Goal: Information Seeking & Learning: Learn about a topic

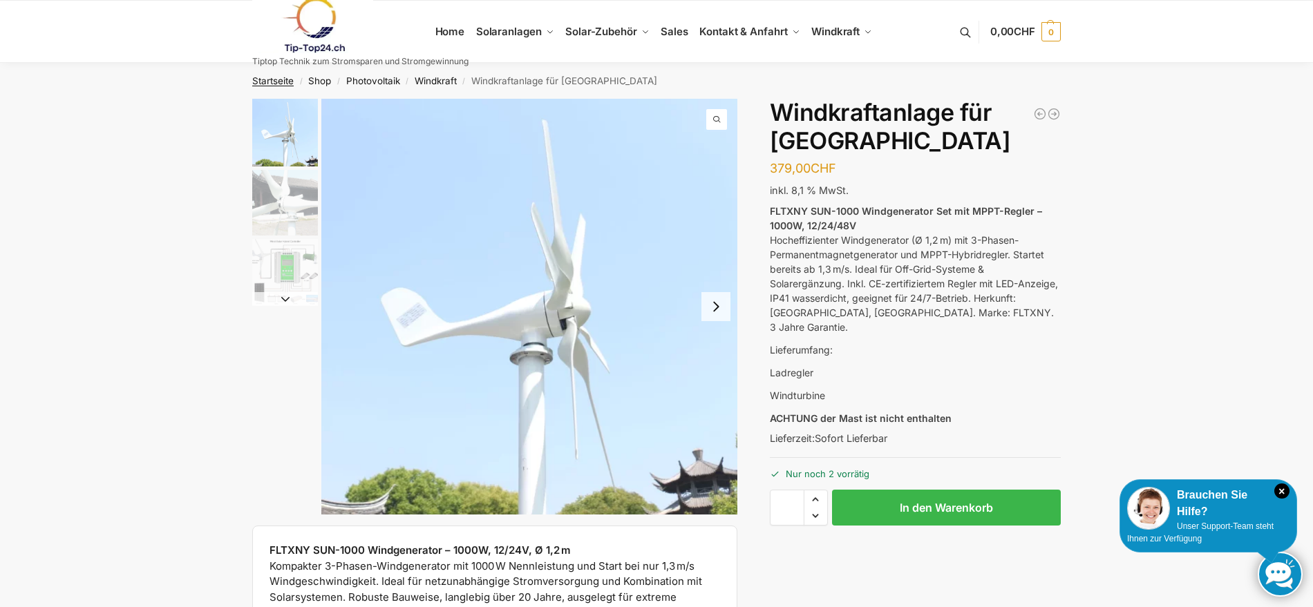
click at [266, 81] on link "Startseite" at bounding box center [272, 80] width 41 height 11
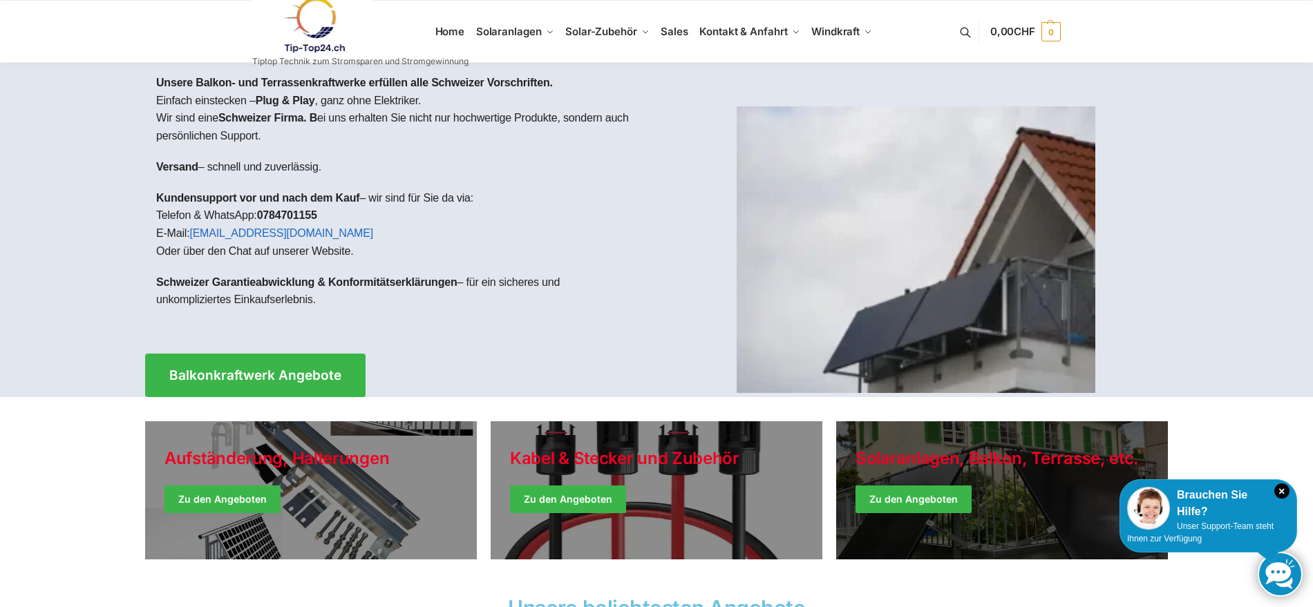
click at [919, 494] on link "Winter Jackets" at bounding box center [1002, 491] width 332 height 138
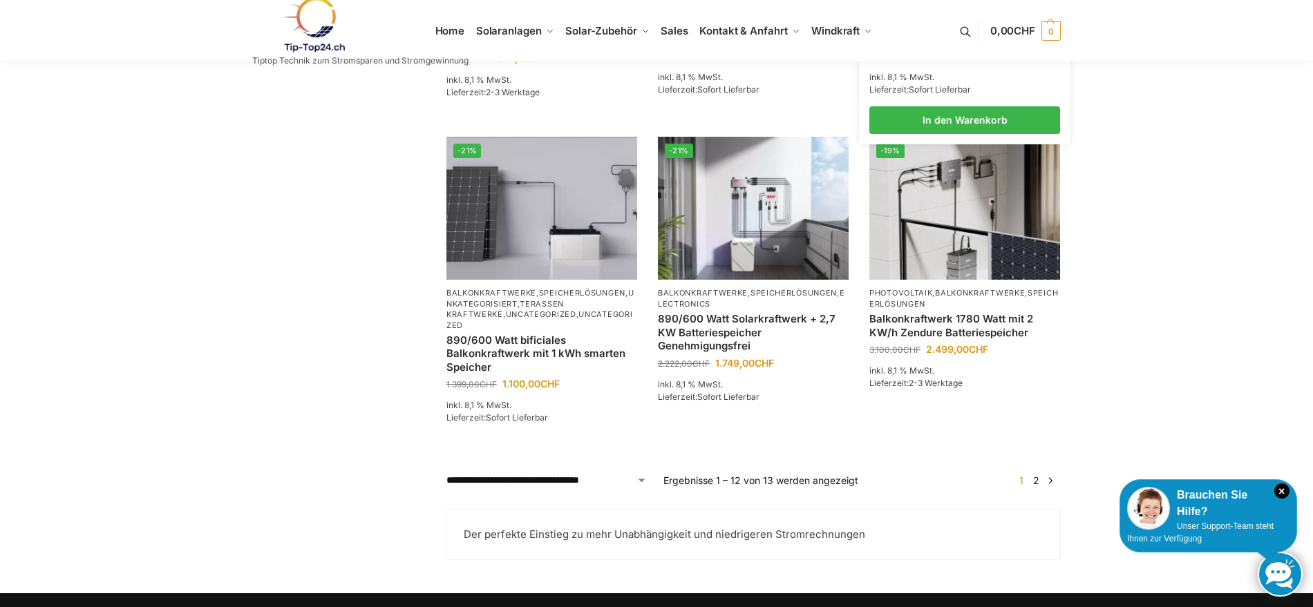
scroll to position [1108, 0]
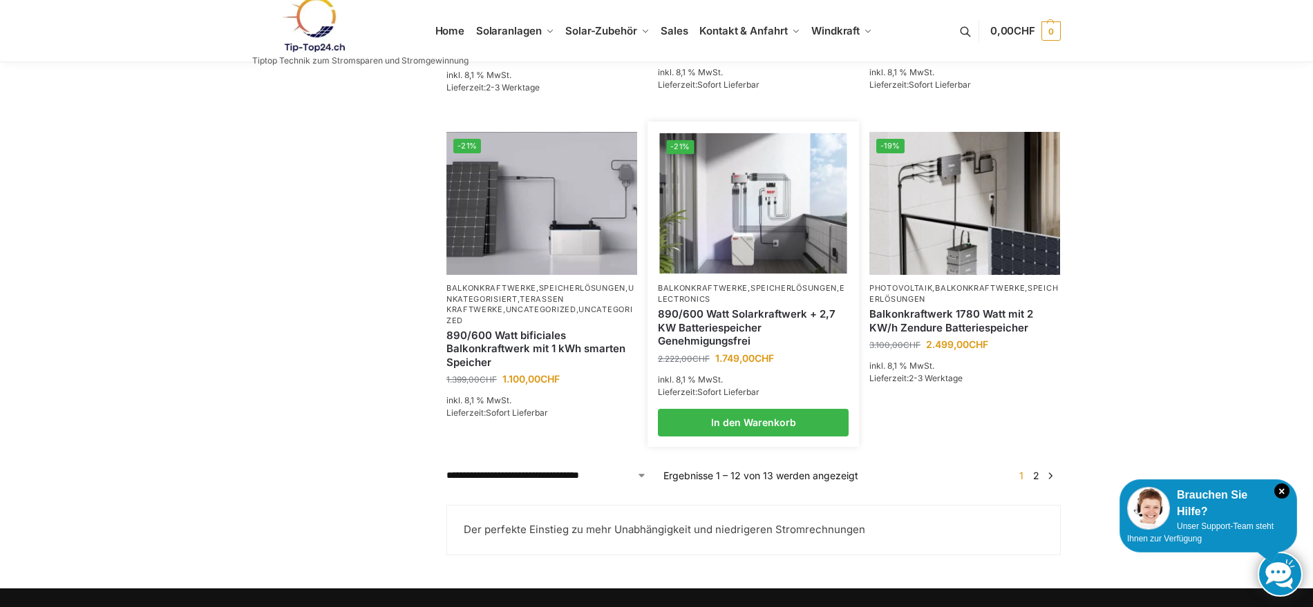
click at [727, 225] on img at bounding box center [752, 203] width 187 height 140
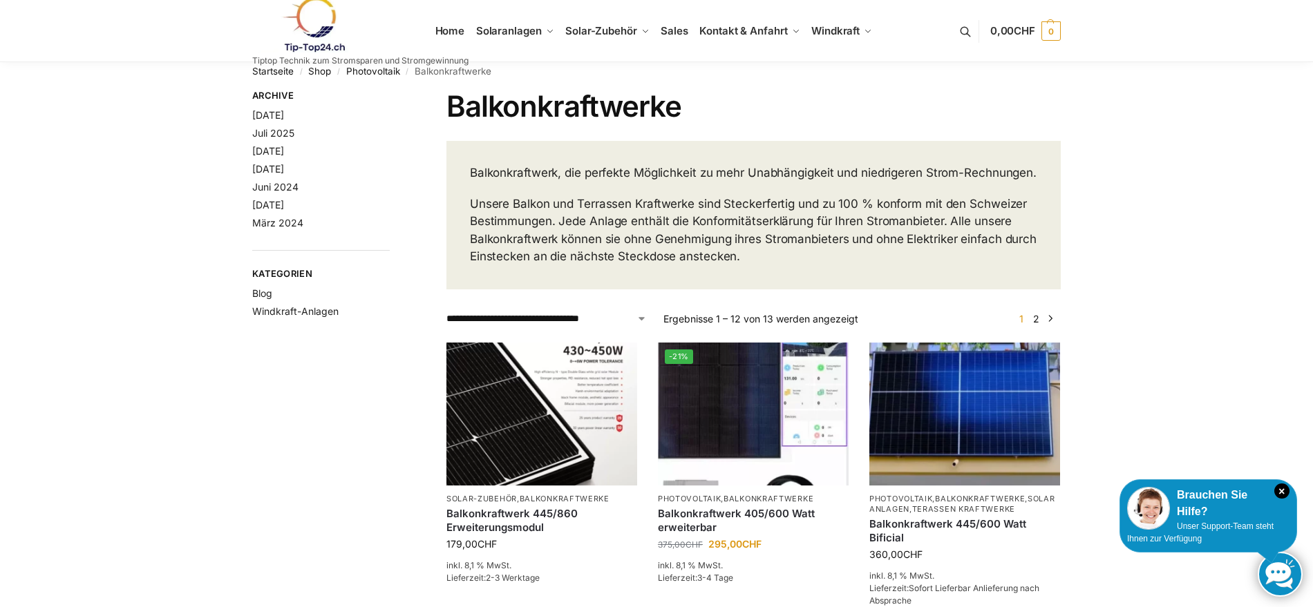
scroll to position [0, 0]
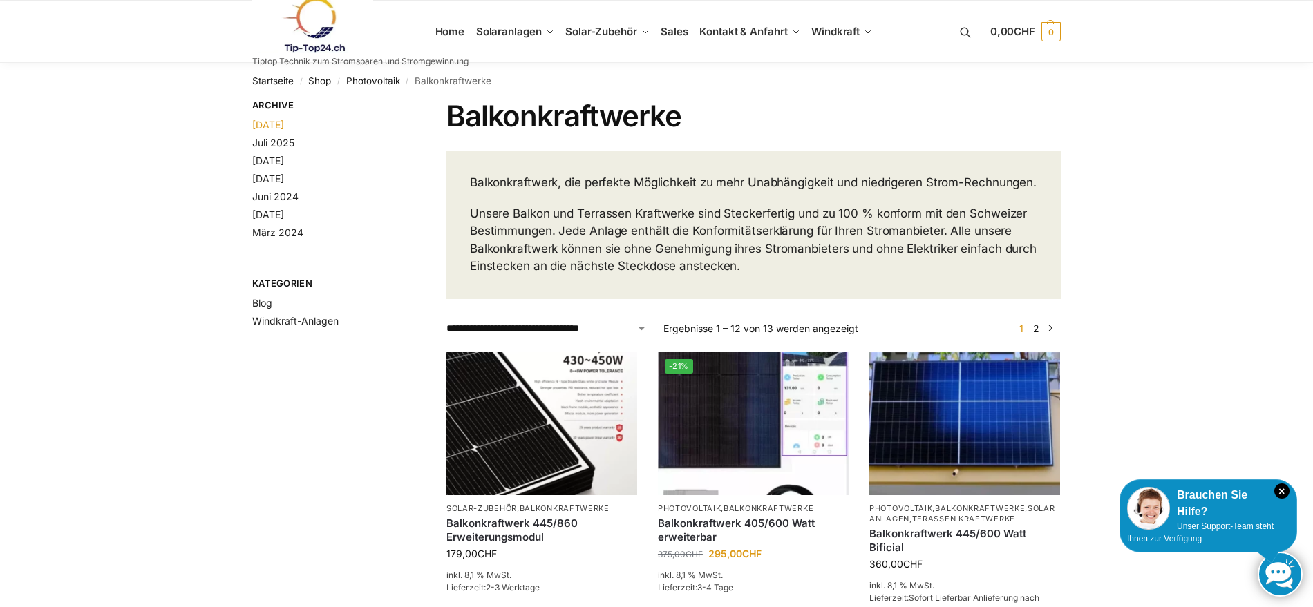
click at [278, 126] on link "August 2025" at bounding box center [268, 125] width 32 height 12
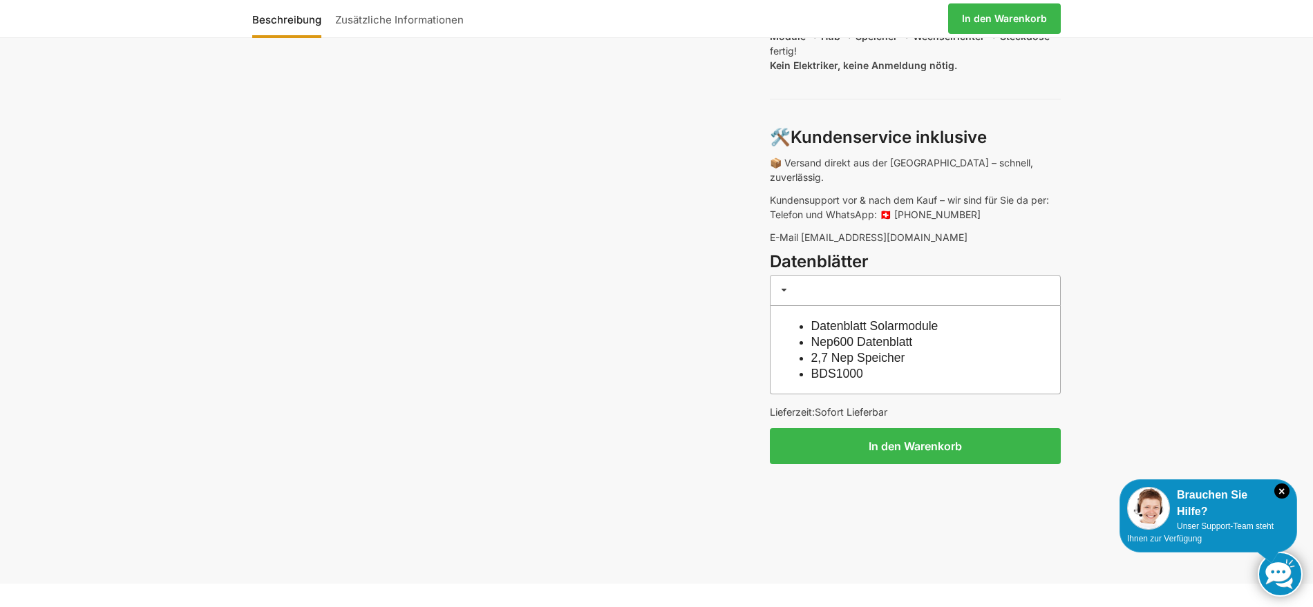
scroll to position [1082, 0]
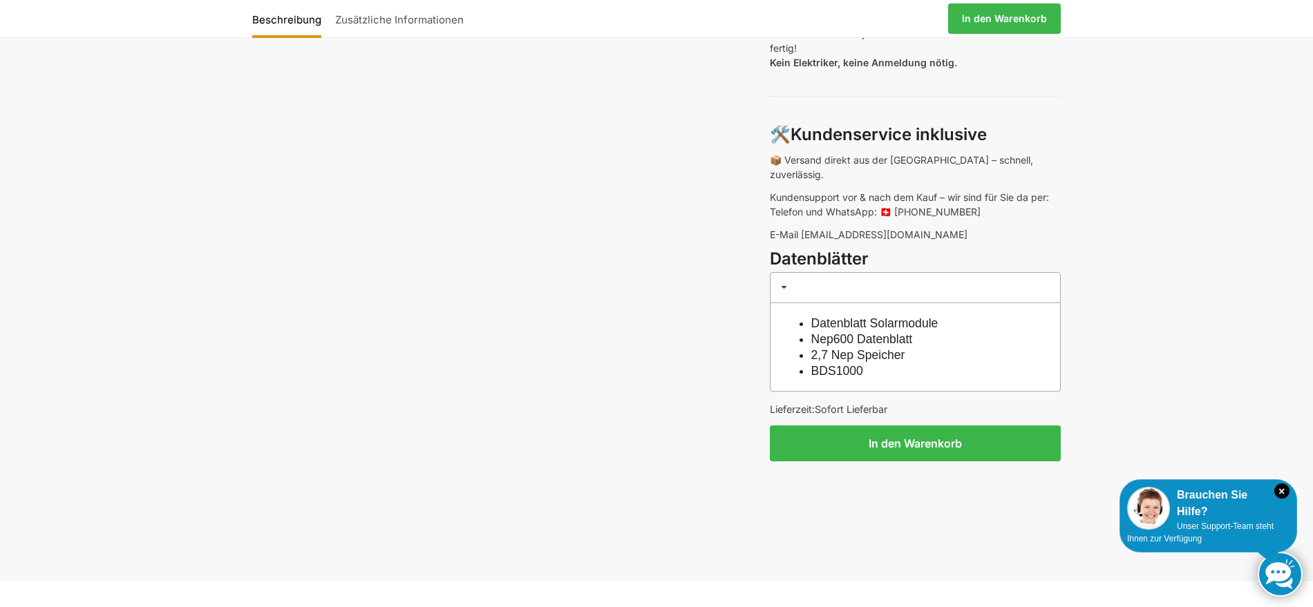
click at [891, 316] on link "Datenblatt Solarmodule" at bounding box center [874, 323] width 127 height 14
click at [909, 332] on link "Nep600 Datenblatt" at bounding box center [862, 339] width 102 height 14
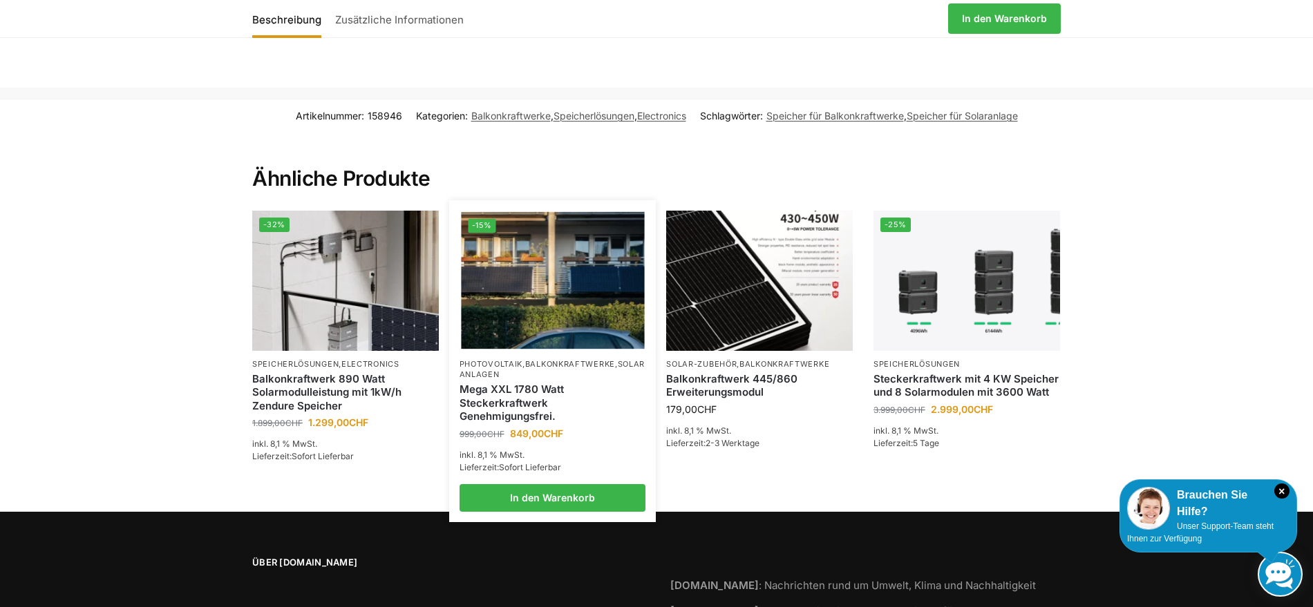
scroll to position [2962, 0]
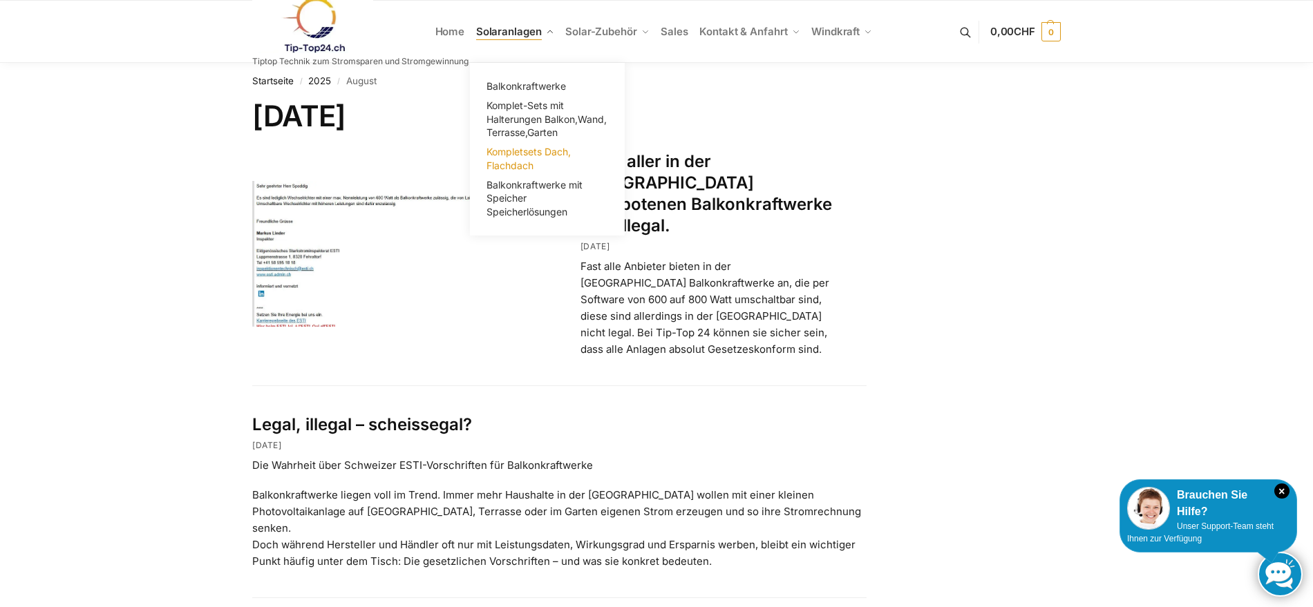
click at [520, 154] on span "Kompletsets Dach, Flachdach" at bounding box center [528, 159] width 84 height 26
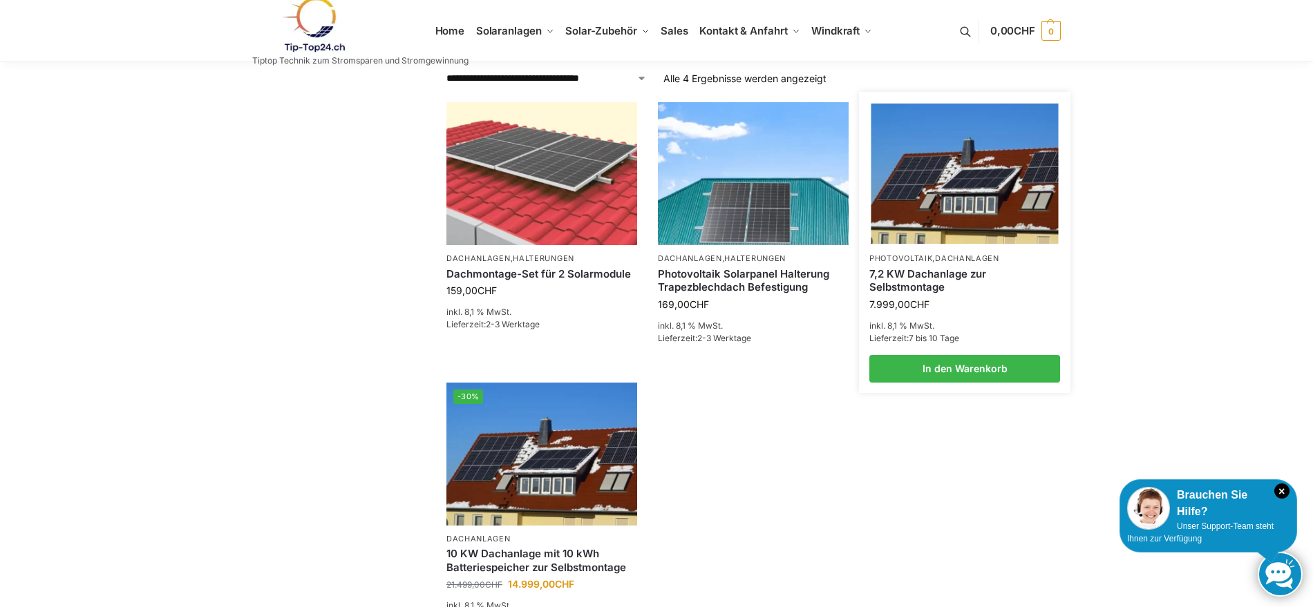
scroll to position [308, 0]
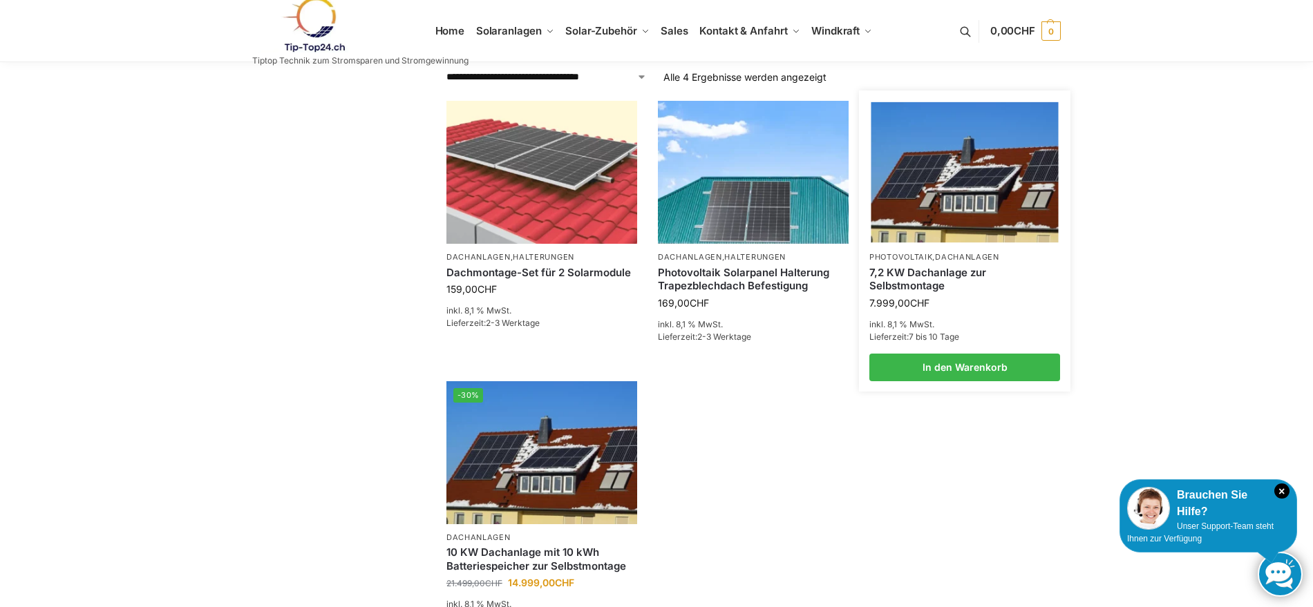
click at [916, 274] on link "7,2 KW Dachanlage zur Selbstmontage" at bounding box center [964, 279] width 191 height 27
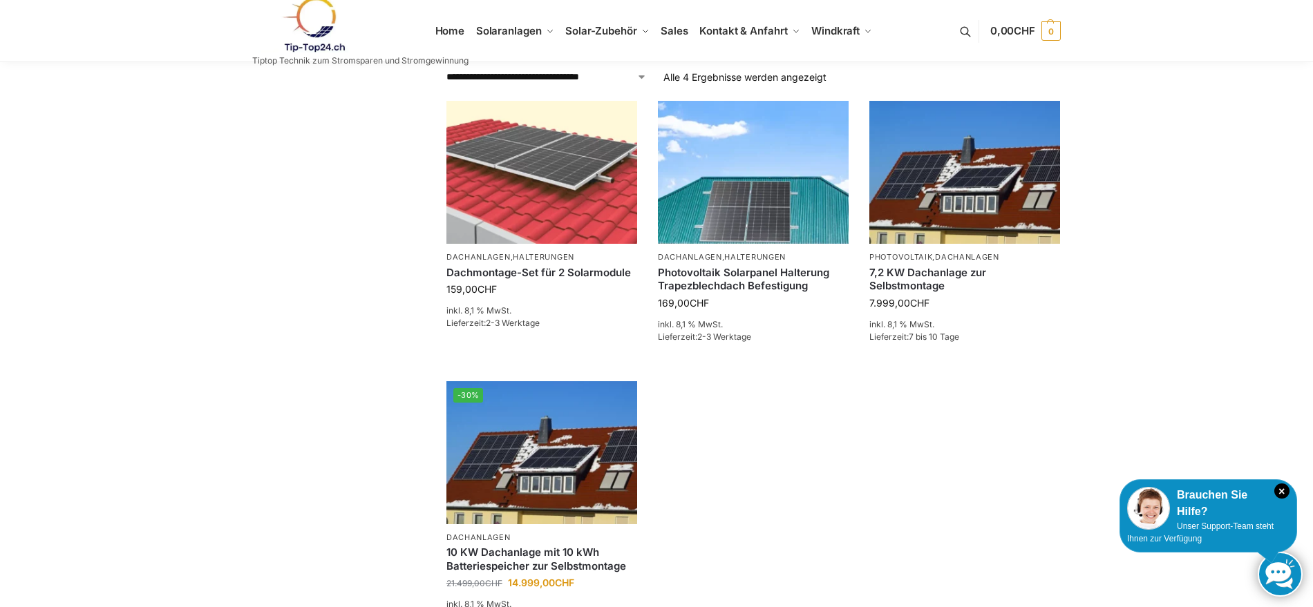
click at [560, 79] on select "**********" at bounding box center [546, 77] width 200 height 15
select select "**********"
click at [446, 70] on select "**********" at bounding box center [546, 77] width 200 height 15
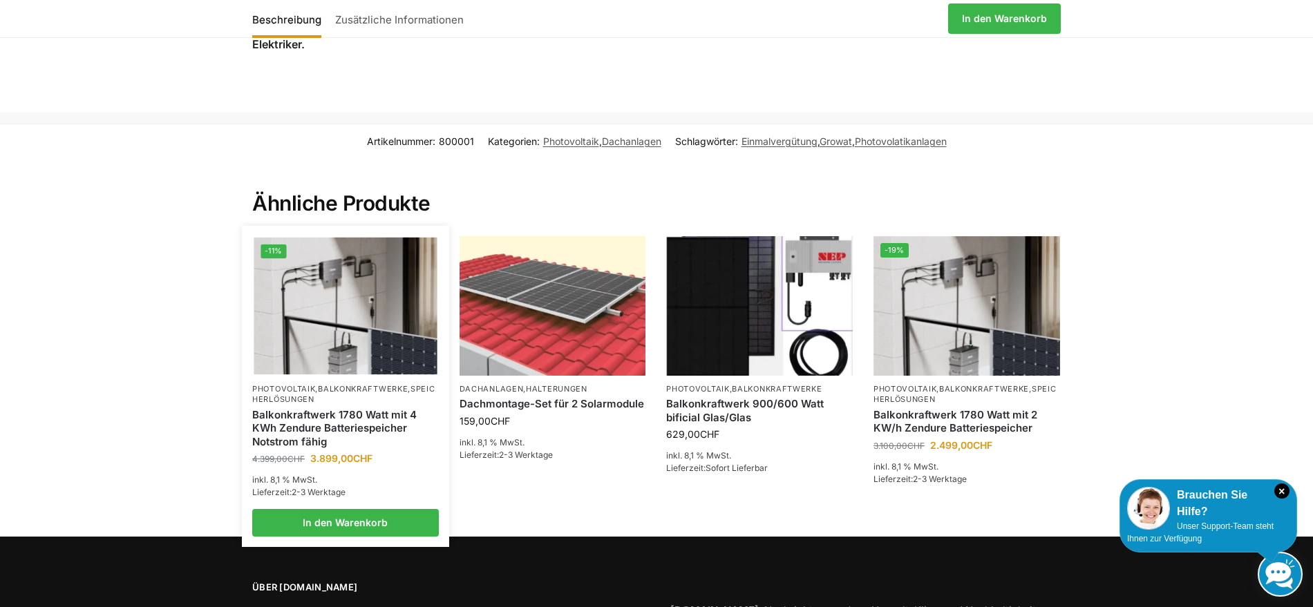
scroll to position [1185, 0]
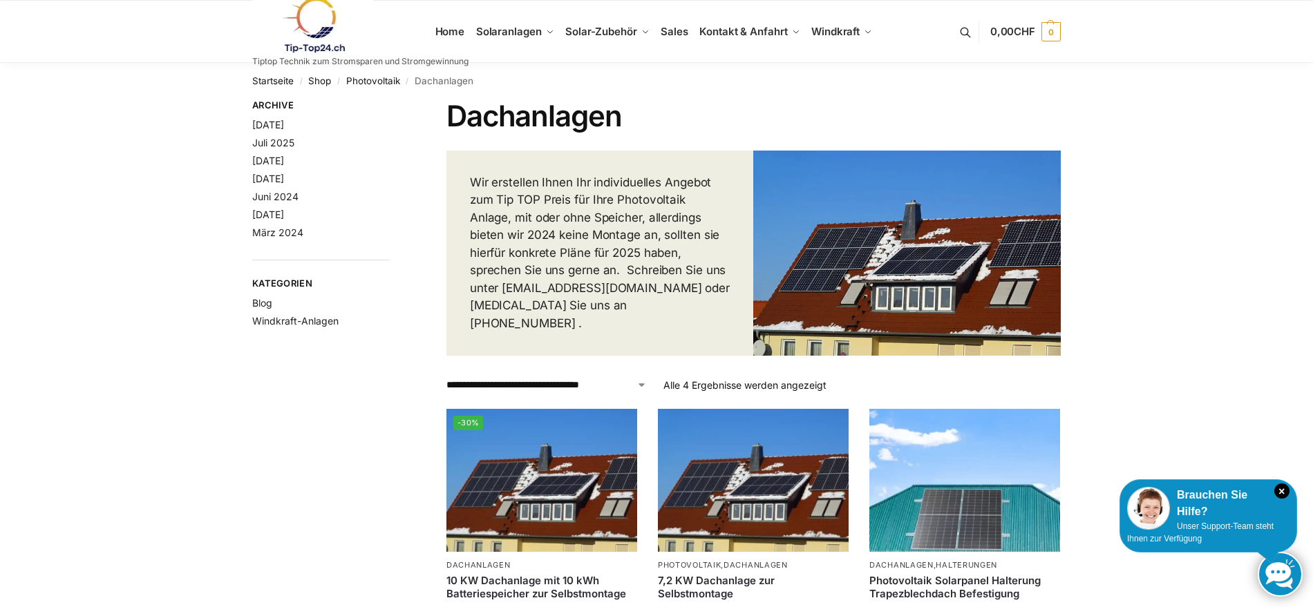
click at [437, 82] on nav "Startseite / Shop / Photovoltaik / Dachanlagen" at bounding box center [656, 81] width 808 height 36
click at [368, 82] on link "Photovoltaik" at bounding box center [373, 80] width 54 height 11
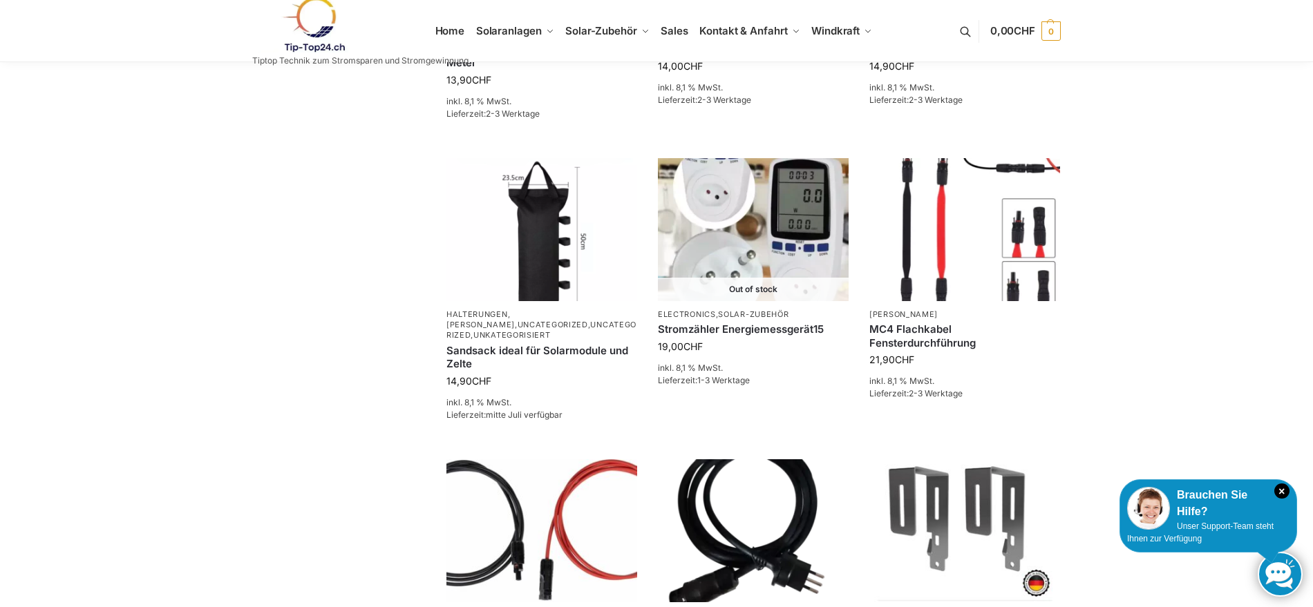
scroll to position [826, 0]
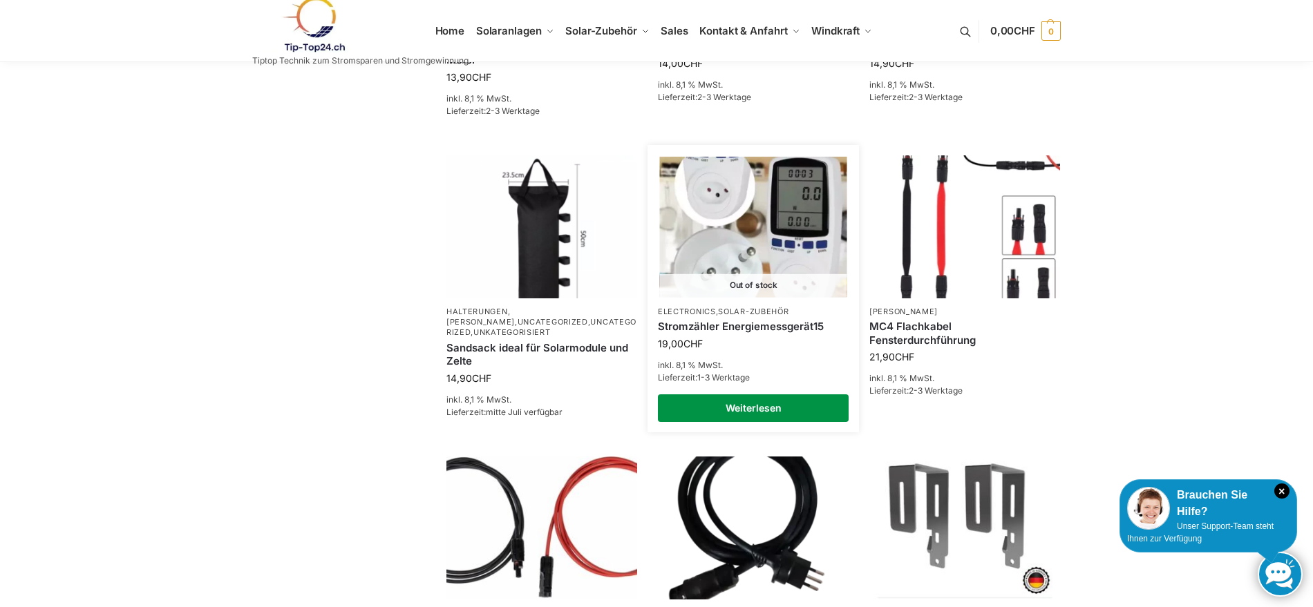
click at [749, 410] on link "Weiterlesen" at bounding box center [753, 409] width 191 height 28
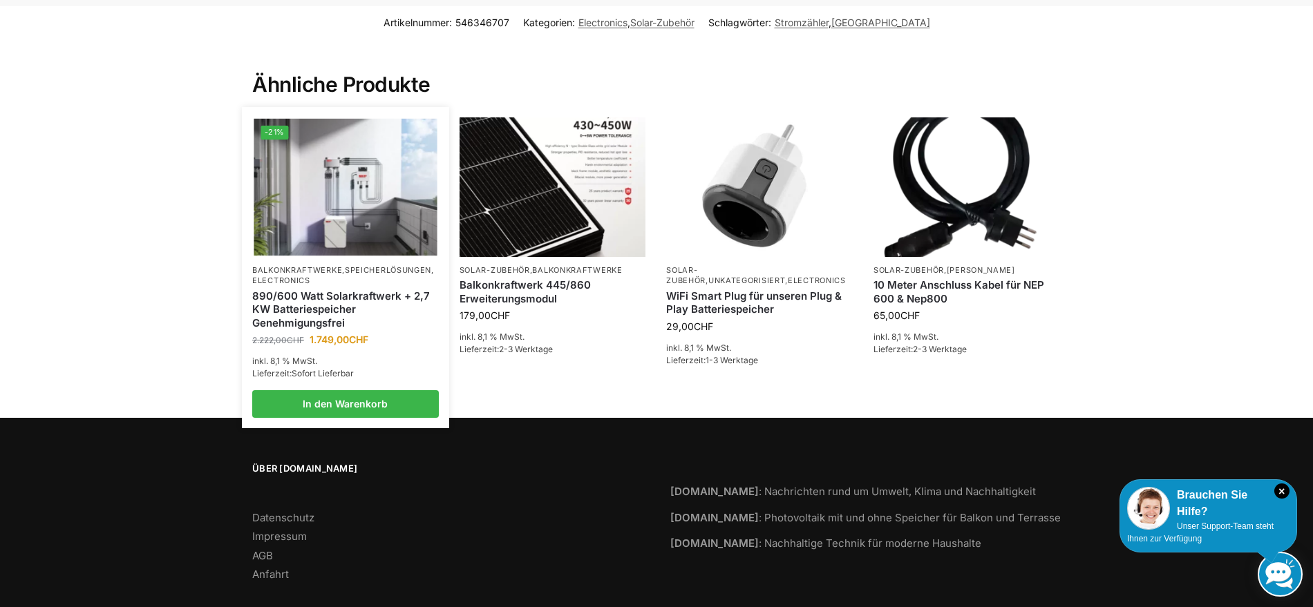
scroll to position [921, 0]
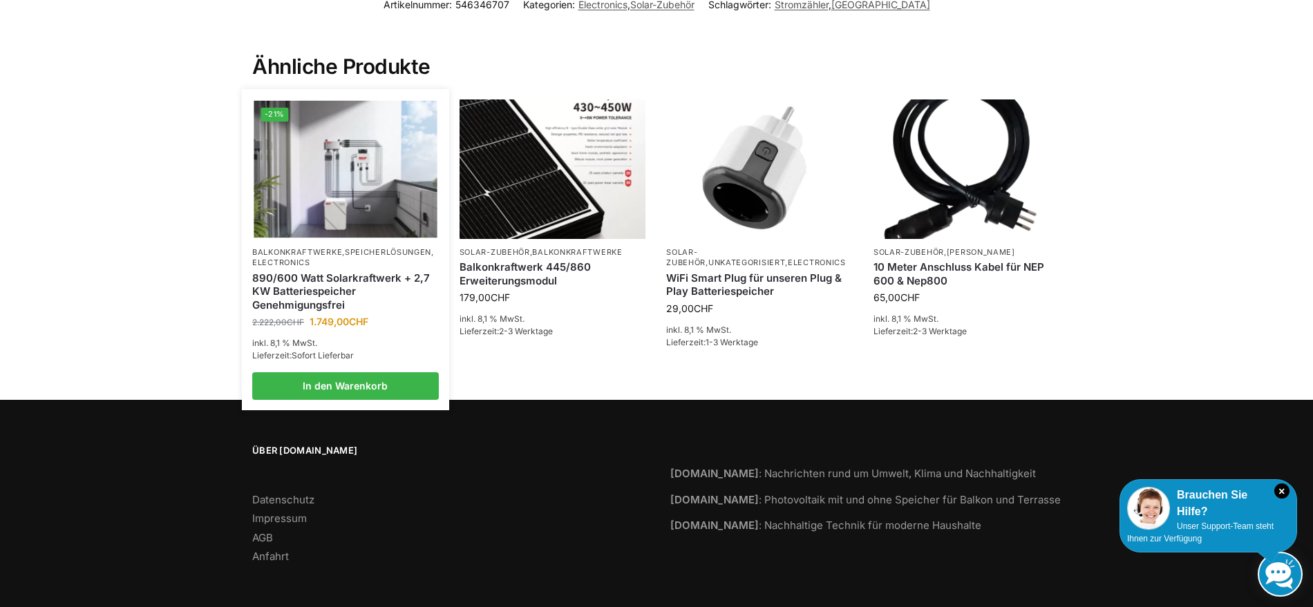
click at [361, 176] on img at bounding box center [345, 170] width 183 height 138
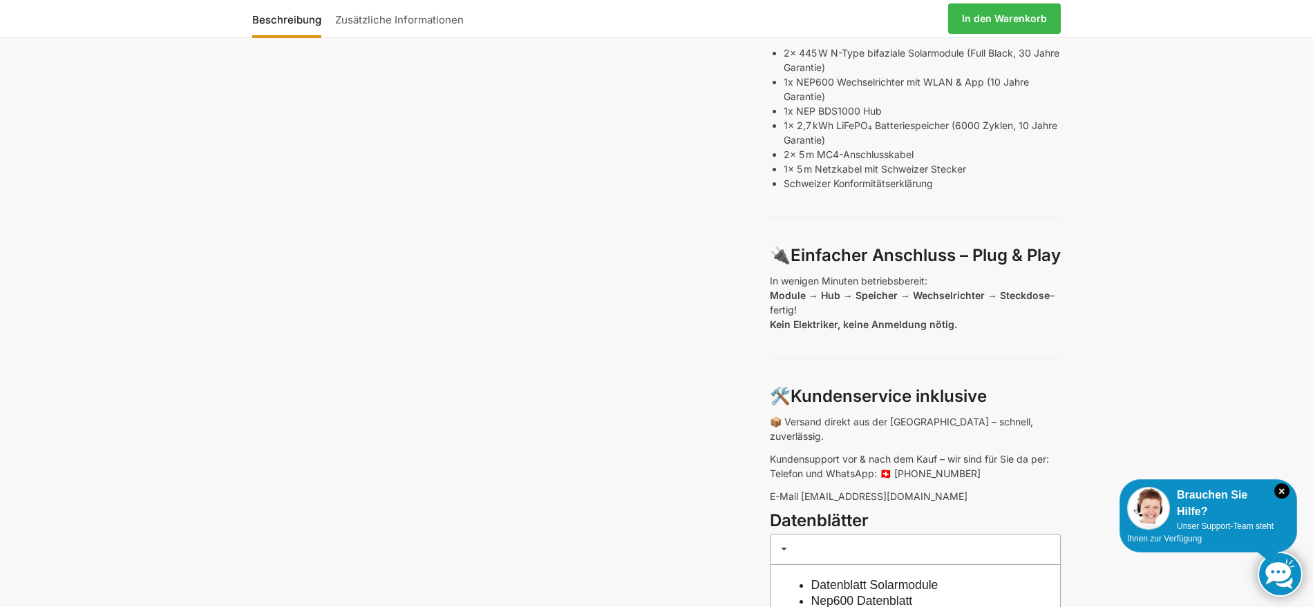
scroll to position [835, 0]
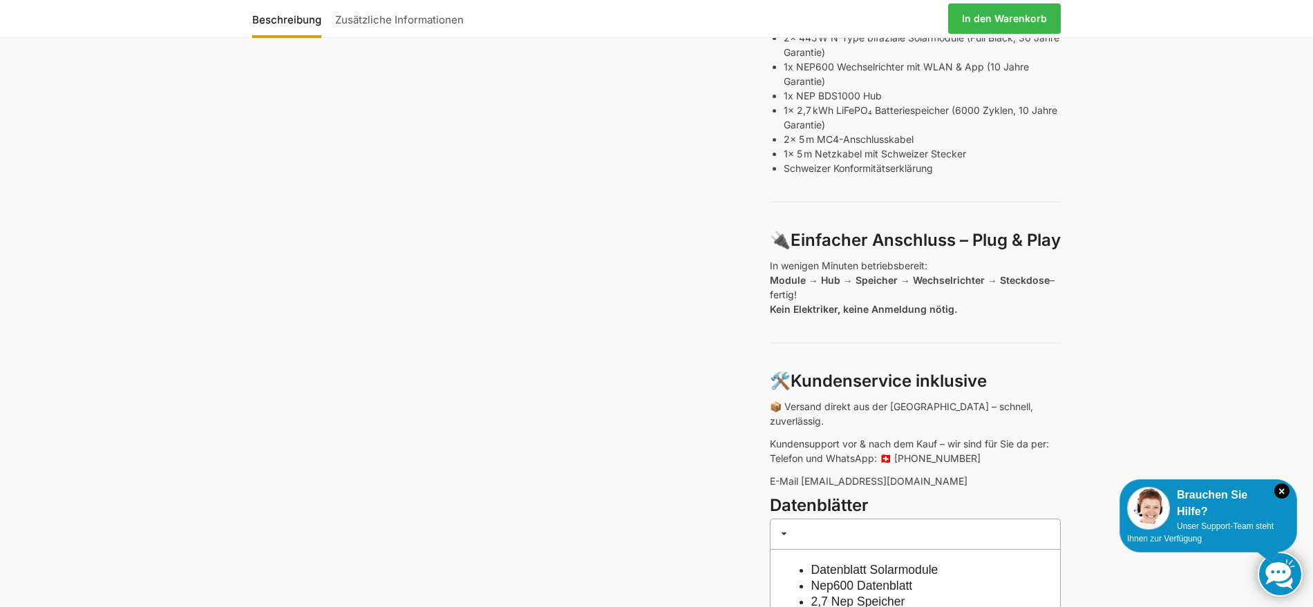
click at [887, 595] on link "2,7 Nep Speicher" at bounding box center [858, 602] width 94 height 14
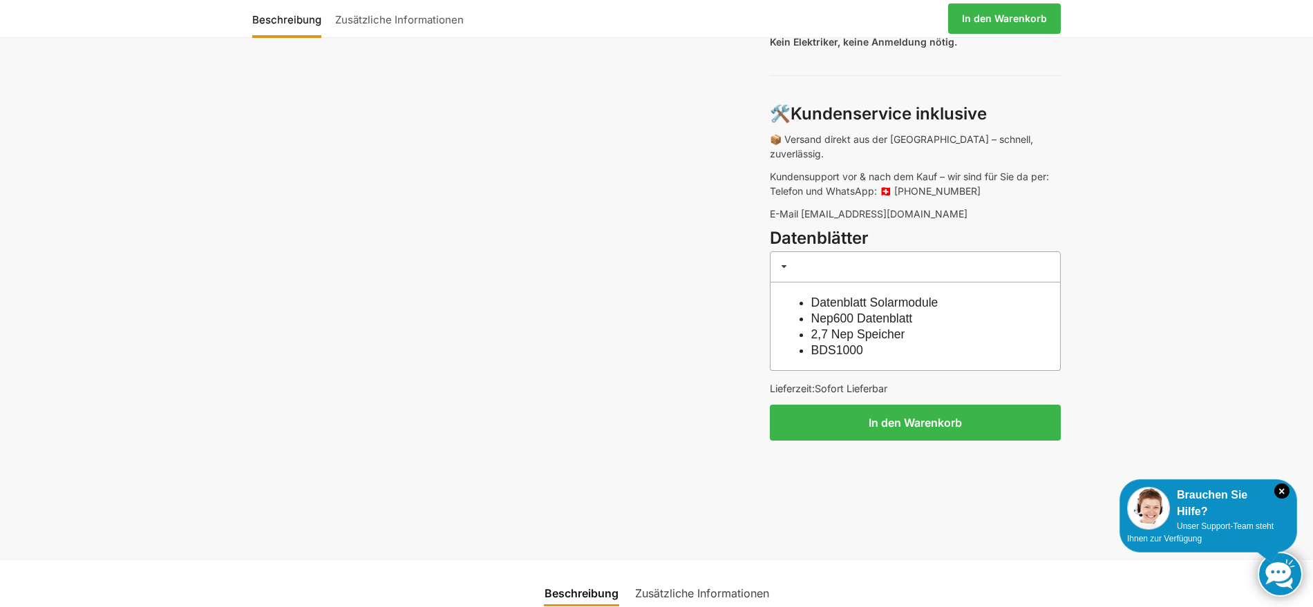
scroll to position [1126, 0]
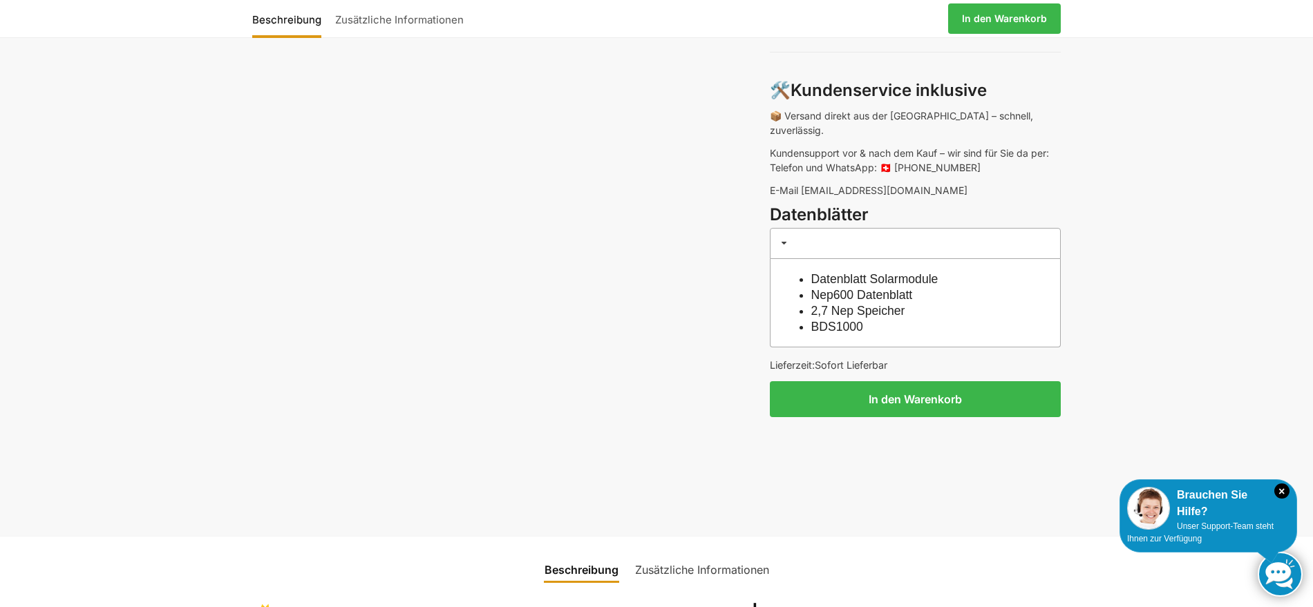
click at [818, 320] on link "BDS1000" at bounding box center [837, 327] width 52 height 14
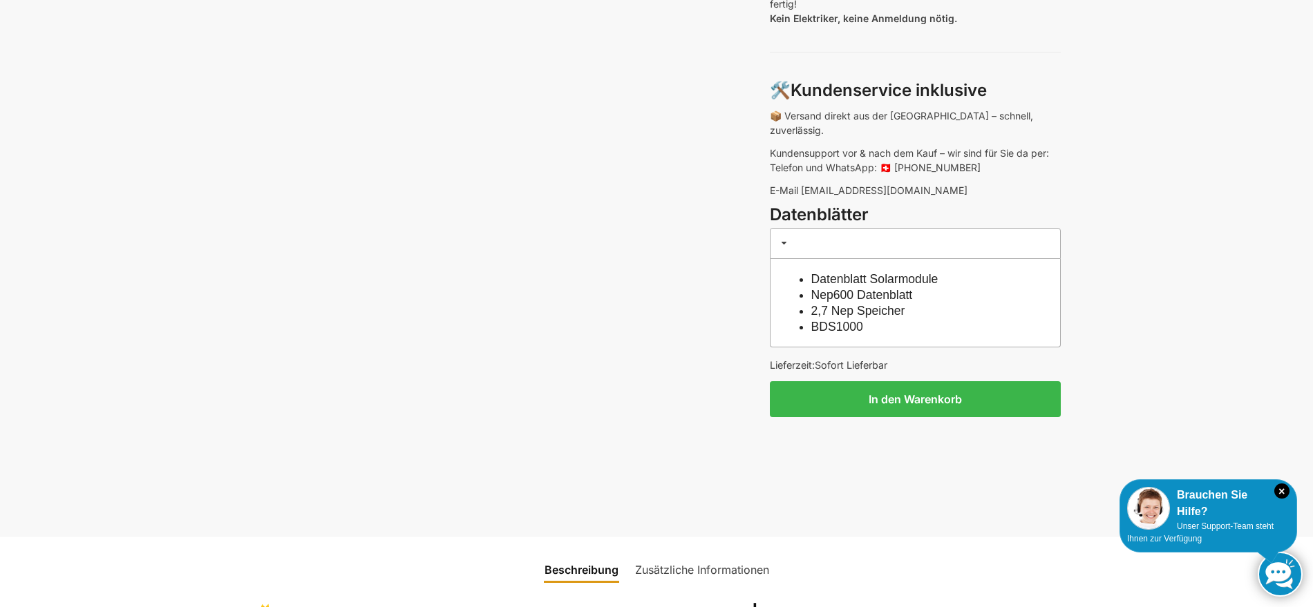
click at [851, 272] on link "Datenblatt Solarmodule" at bounding box center [874, 279] width 127 height 14
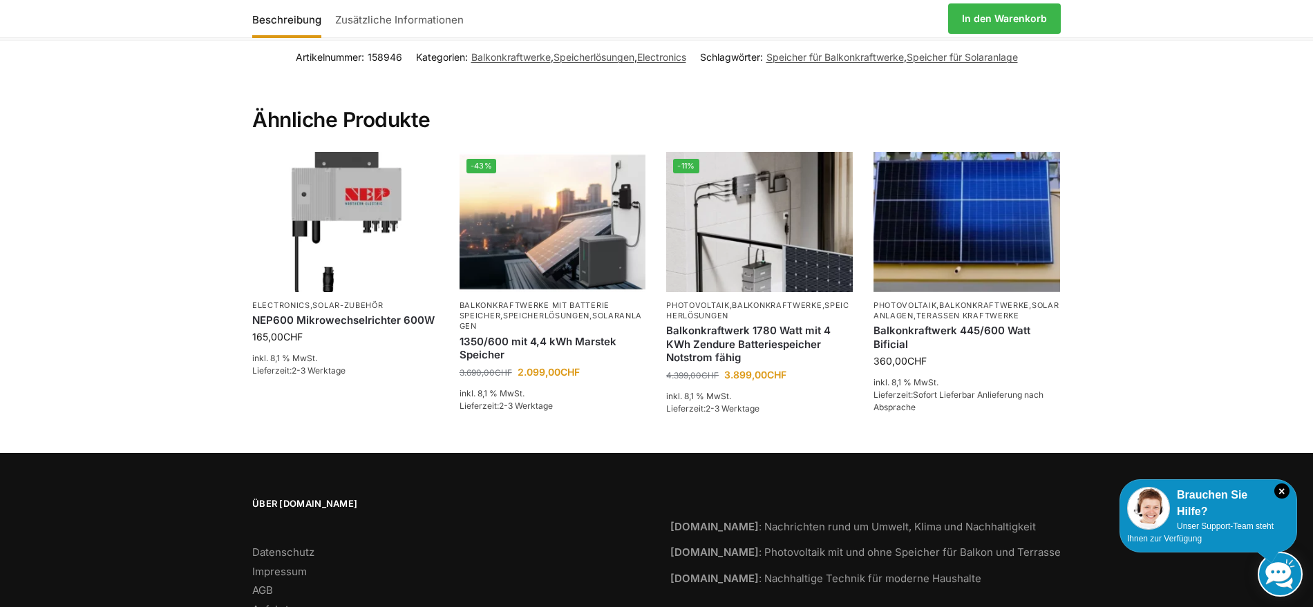
scroll to position [2972, 0]
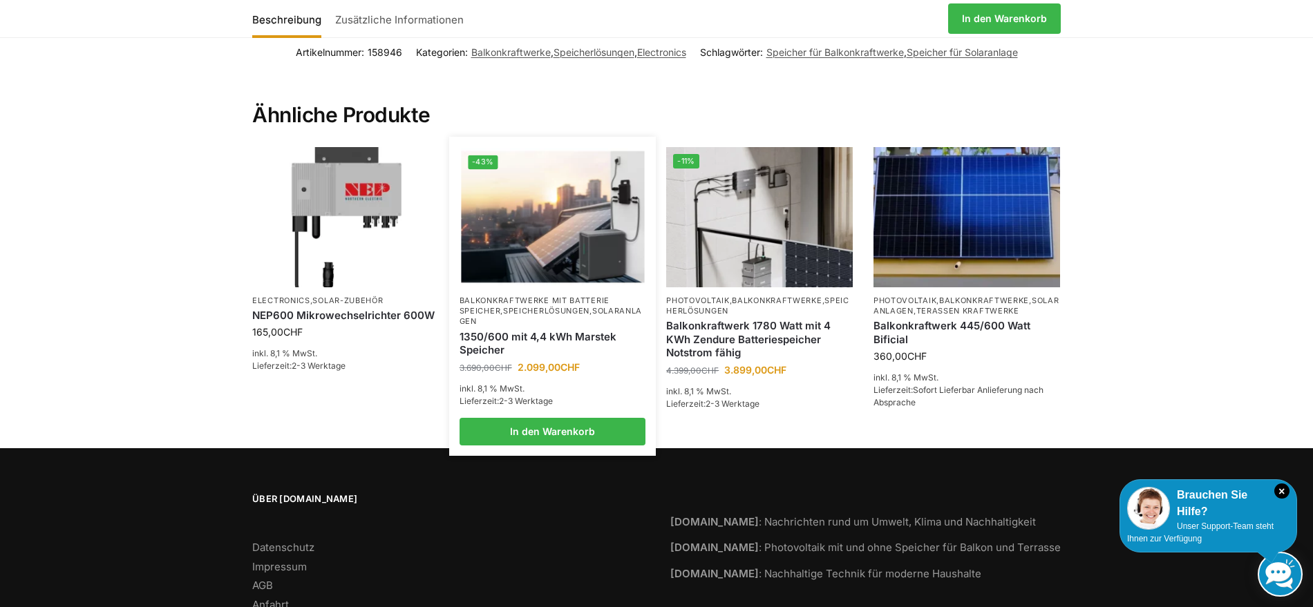
click at [565, 330] on link "1350/600 mit 4,4 kWh Marstek Speicher" at bounding box center [553, 343] width 187 height 27
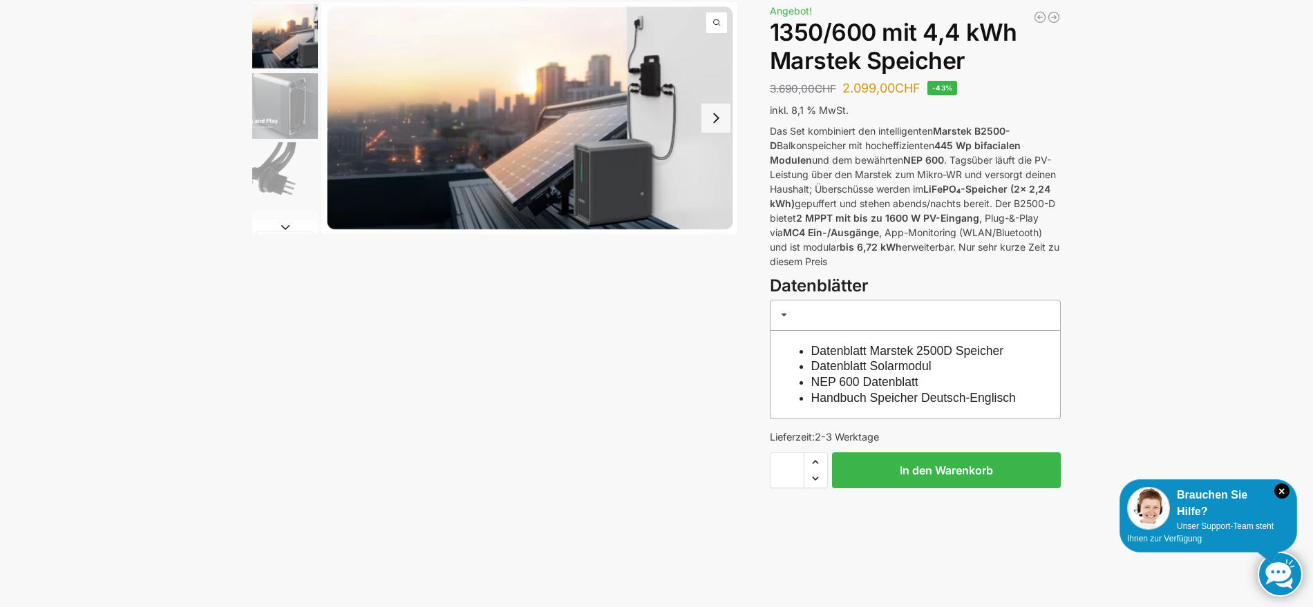
scroll to position [100, 0]
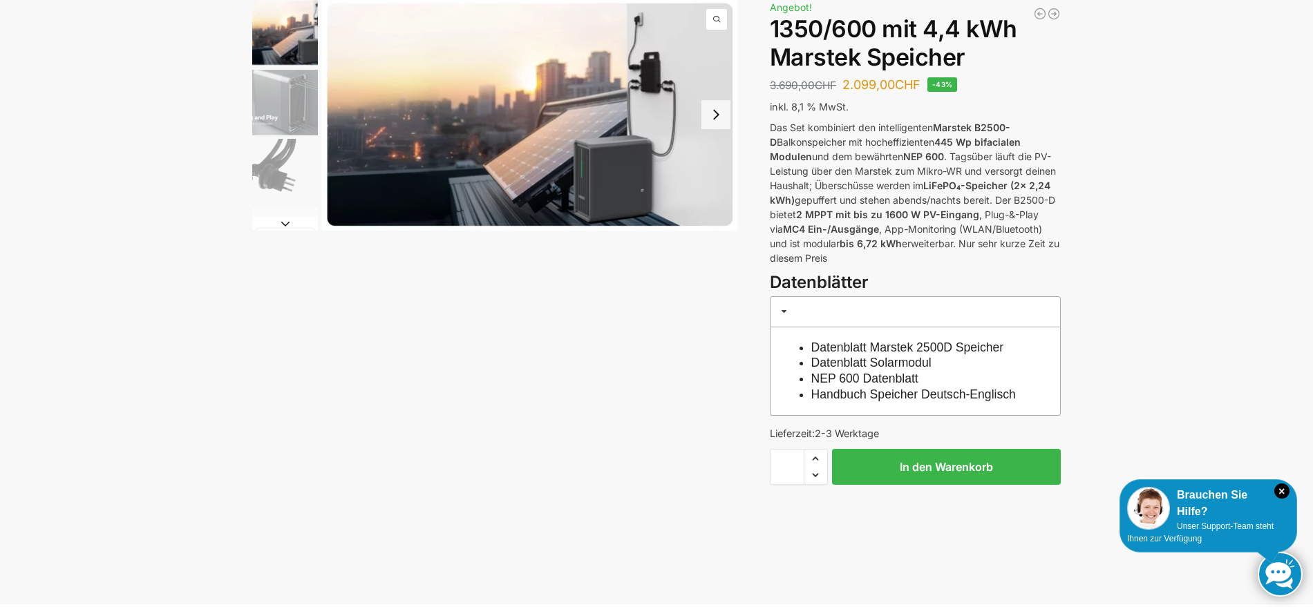
click at [885, 363] on link "Datenblatt Solarmodul" at bounding box center [871, 363] width 120 height 14
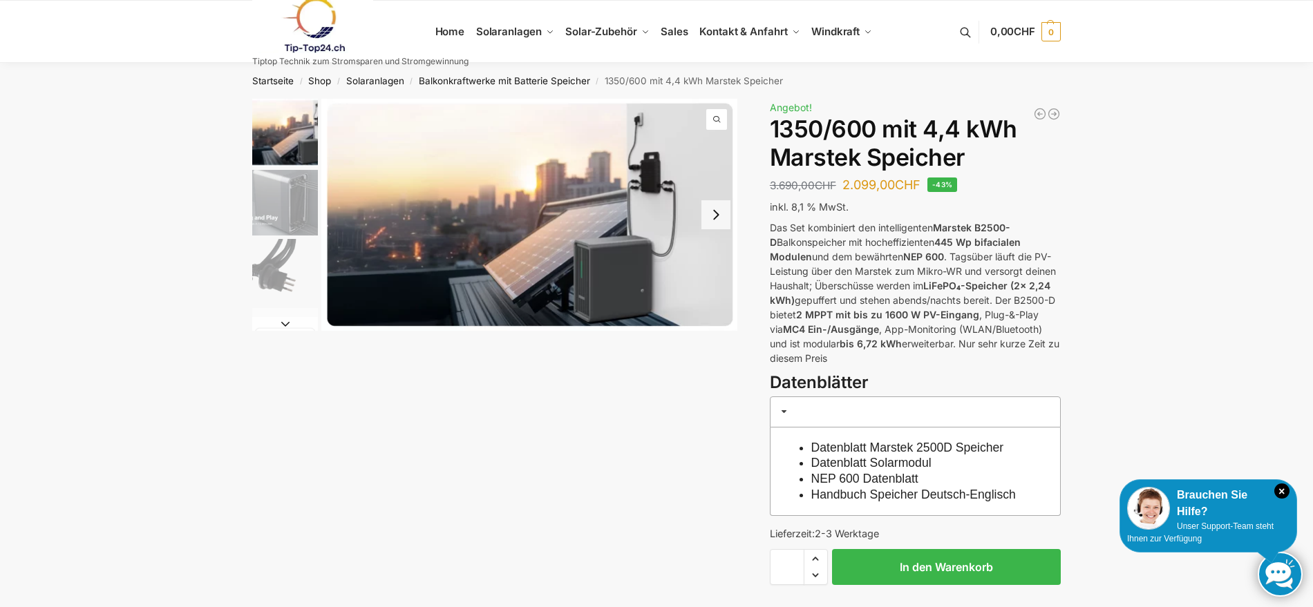
drag, startPoint x: 1097, startPoint y: 180, endPoint x: 1084, endPoint y: 170, distance: 16.9
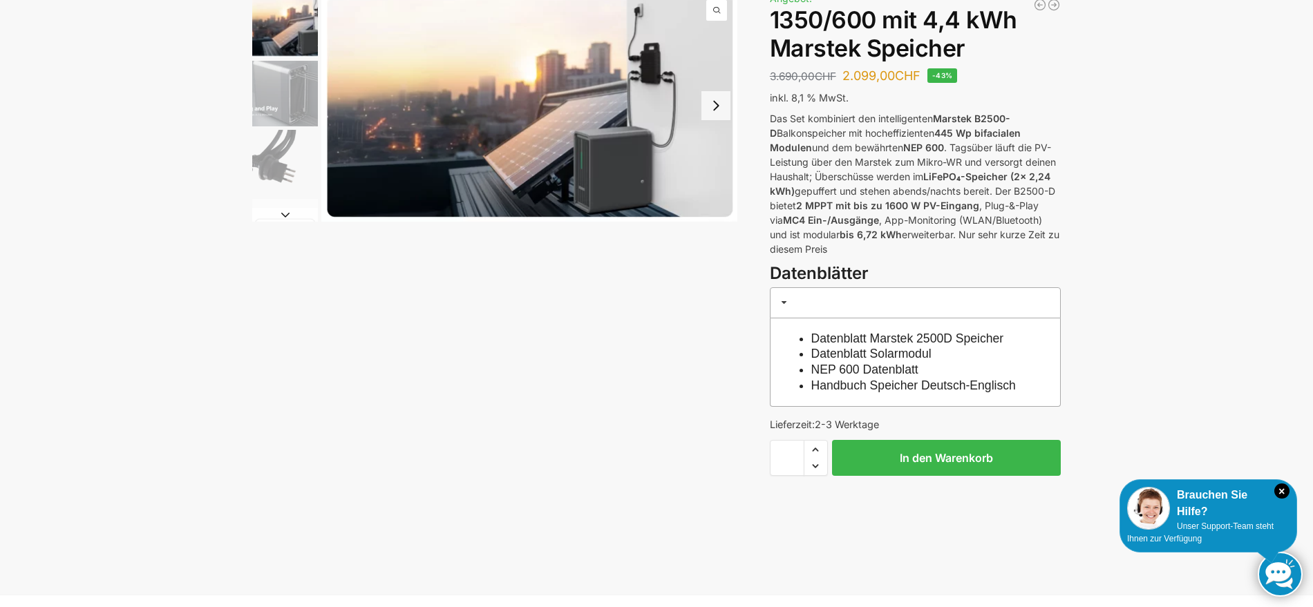
scroll to position [113, 0]
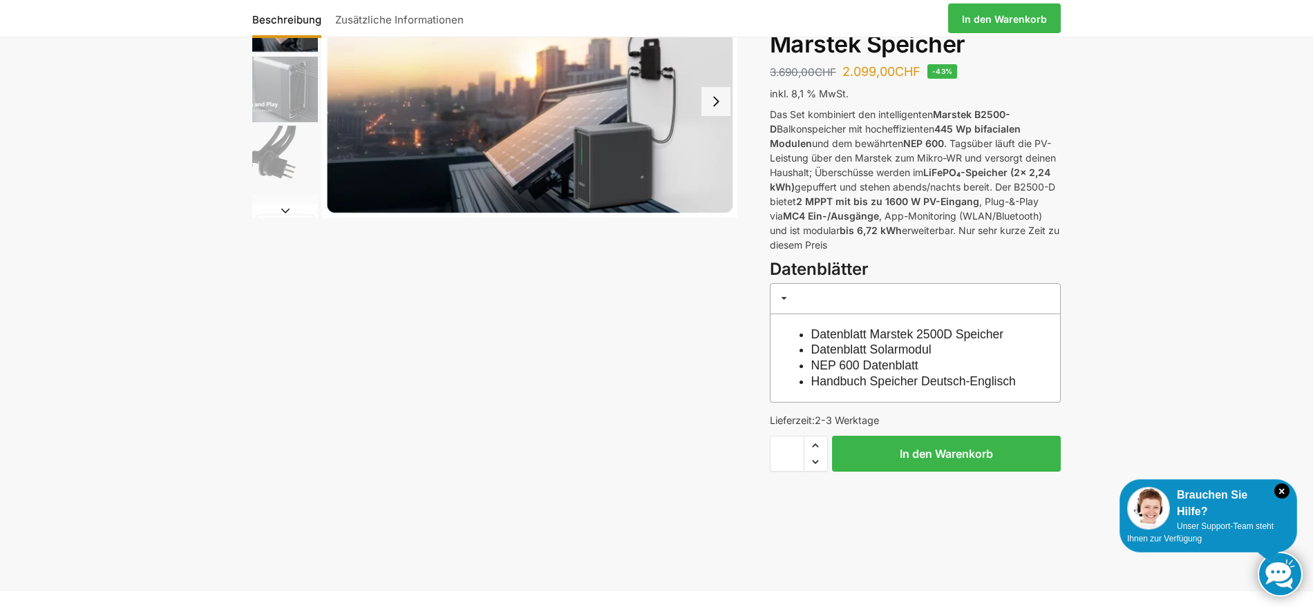
click at [891, 368] on link "NEP 600 Datenblatt" at bounding box center [864, 366] width 107 height 14
click at [901, 384] on link "Handbuch Speicher Deutsch-Englisch" at bounding box center [913, 382] width 205 height 14
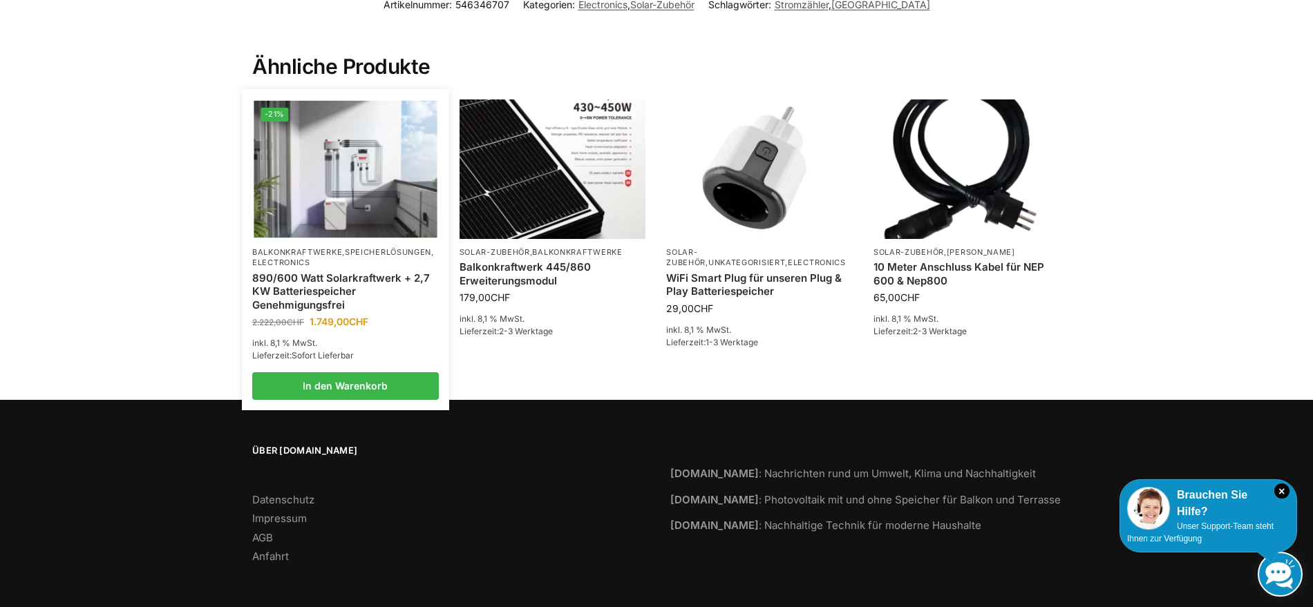
click at [356, 274] on link "890/600 Watt Solarkraftwerk + 2,7 KW Batteriespeicher Genehmigungsfrei" at bounding box center [345, 292] width 187 height 41
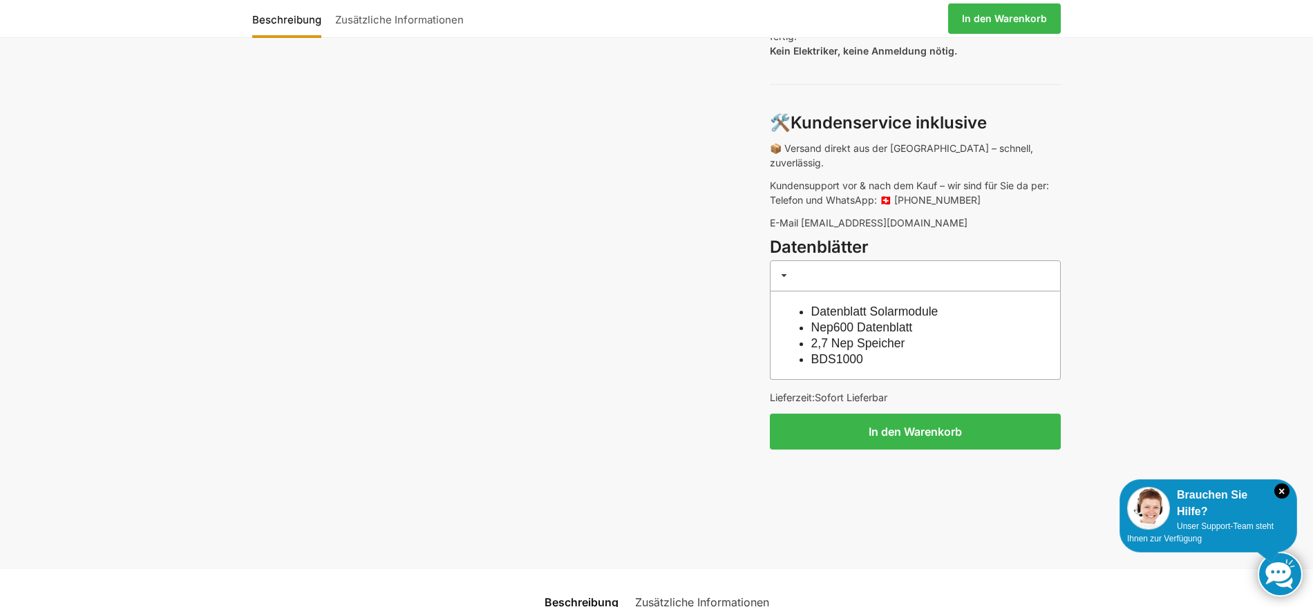
scroll to position [1095, 0]
click at [848, 336] on link "2,7 Nep Speicher" at bounding box center [858, 343] width 94 height 14
